Goal: Information Seeking & Learning: Learn about a topic

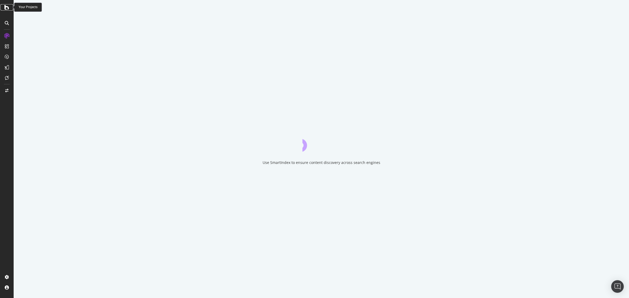
click at [8, 9] on icon at bounding box center [6, 7] width 5 height 6
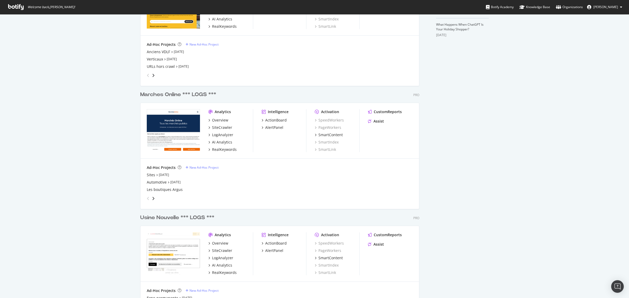
scroll to position [197, 0]
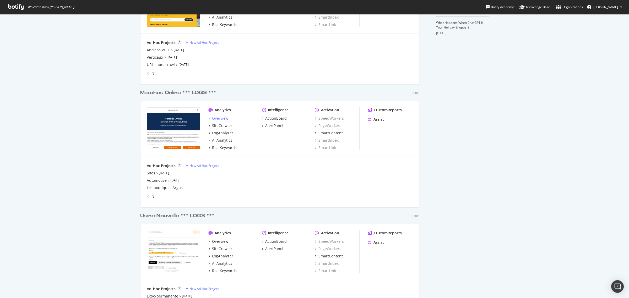
click at [214, 120] on div "Overview" at bounding box center [220, 118] width 16 height 5
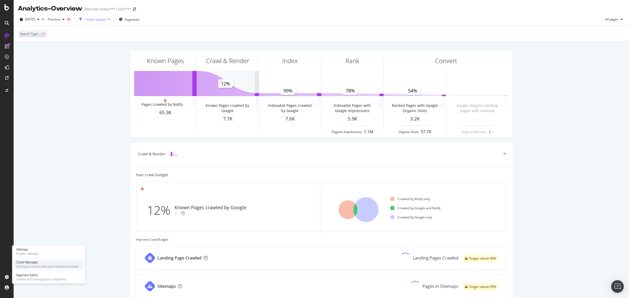
click at [24, 264] on div "Crawl Manager" at bounding box center [47, 263] width 63 height 4
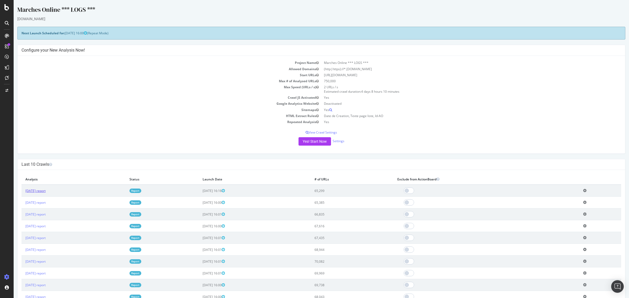
click at [46, 192] on link "[DATE] report" at bounding box center [35, 191] width 20 height 4
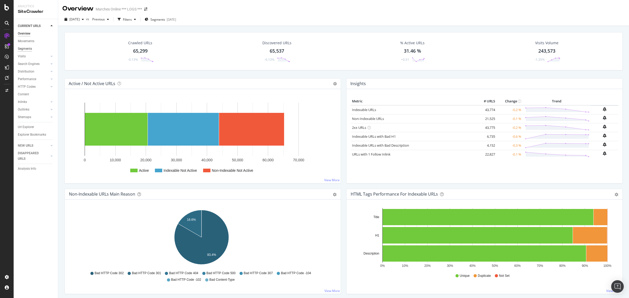
click at [22, 50] on div "Segments" at bounding box center [25, 49] width 14 height 6
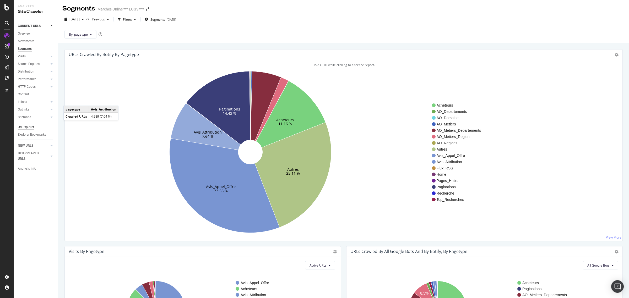
click at [25, 125] on div "Url Explorer" at bounding box center [26, 128] width 16 height 6
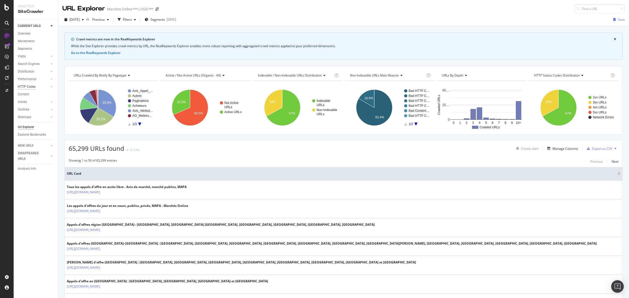
click at [29, 88] on div "HTTP Codes" at bounding box center [27, 87] width 18 height 6
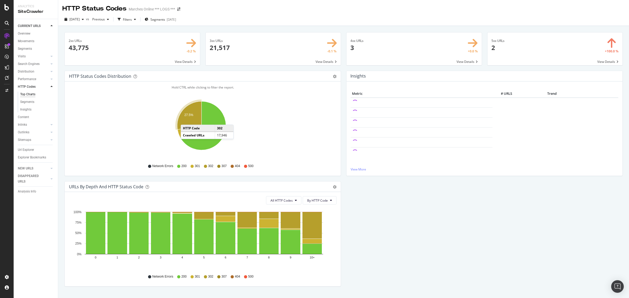
click at [186, 120] on icon "A chart." at bounding box center [189, 115] width 24 height 28
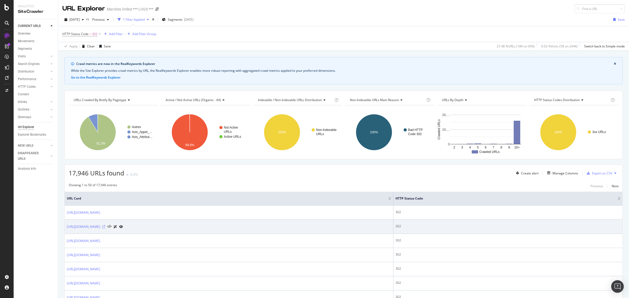
click at [105, 228] on icon at bounding box center [103, 226] width 3 height 3
click at [123, 228] on icon at bounding box center [121, 226] width 4 height 3
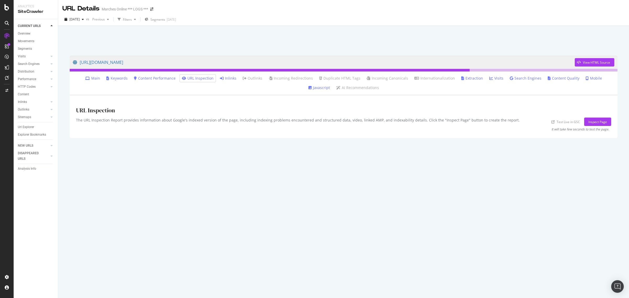
click at [218, 81] on li "Inlinks" at bounding box center [228, 78] width 21 height 7
click at [223, 78] on link "Inlinks" at bounding box center [228, 78] width 17 height 5
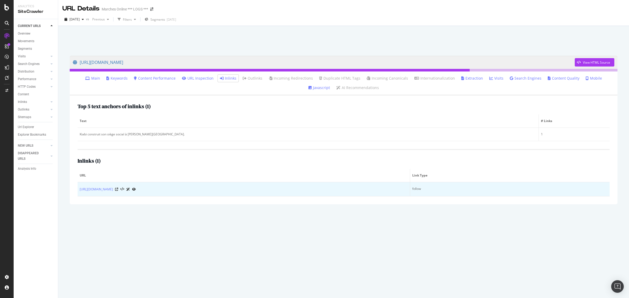
drag, startPoint x: 79, startPoint y: 192, endPoint x: 163, endPoint y: 191, distance: 84.2
click at [163, 191] on td "https://www.marchesonline.com/projets-prives/en-cours" at bounding box center [244, 189] width 333 height 14
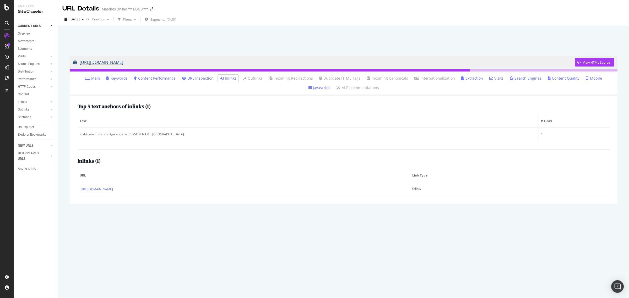
copy link "https://www.marchesonline.com/projets-prives/en-cours"
